Goal: Check status

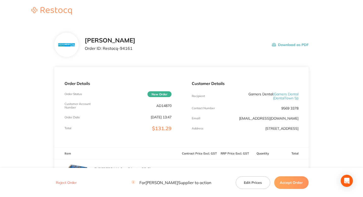
click at [131, 52] on div "[PERSON_NAME] Order ID: Restocq- 94161" at bounding box center [110, 45] width 51 height 16
click at [127, 50] on p "Order ID: Restocq- 94161" at bounding box center [110, 48] width 51 height 5
copy p "94161"
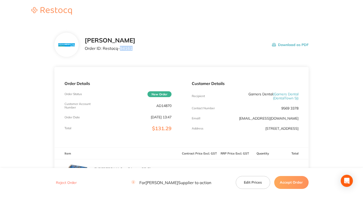
click at [130, 49] on p "Order ID: Restocq- 94161" at bounding box center [110, 48] width 51 height 5
click at [148, 28] on section "[PERSON_NAME] Dental Order ID: Restocq- 94161 Download as PDF Order Details Ord…" at bounding box center [181, 186] width 254 height 327
